Goal: Navigation & Orientation: Find specific page/section

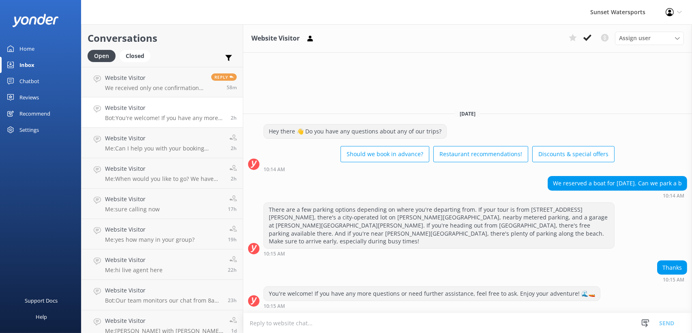
click at [165, 16] on div "Sunset Watersports Profile Settings Logout" at bounding box center [346, 12] width 692 height 24
click at [150, 95] on link "Website Visitor We received only one confirmation email Reply 1h" at bounding box center [161, 82] width 161 height 30
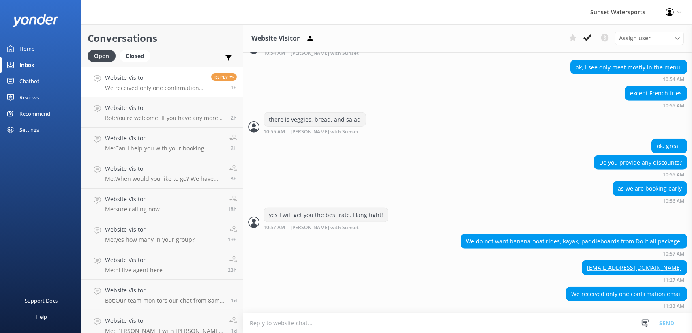
scroll to position [997, 0]
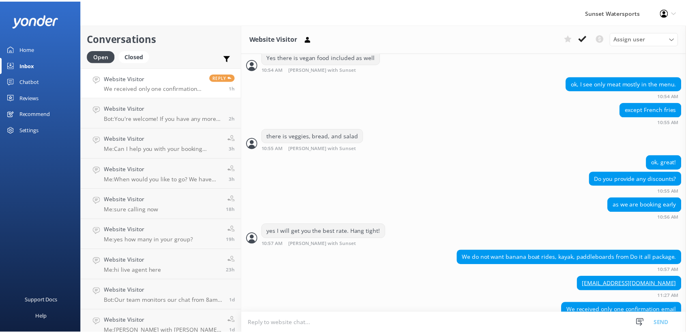
scroll to position [997, 0]
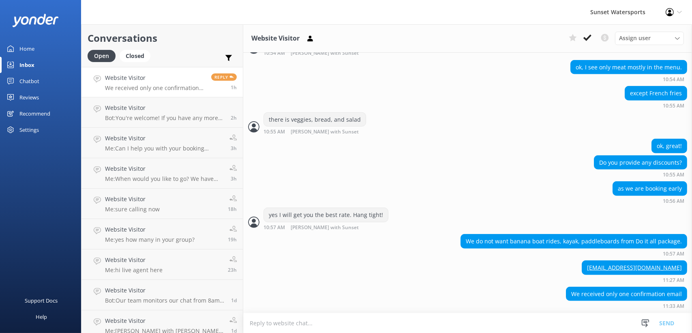
click at [43, 43] on link "Home" at bounding box center [40, 49] width 81 height 16
